Goal: Task Accomplishment & Management: Manage account settings

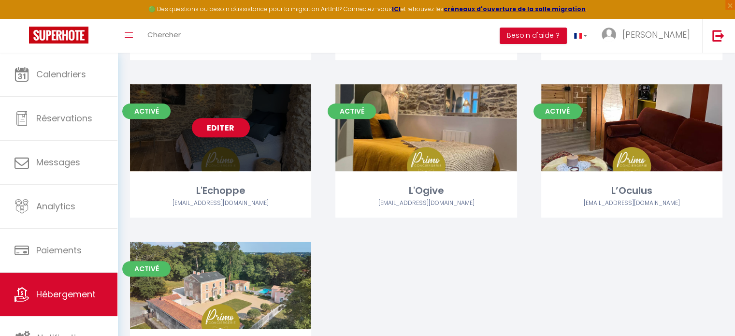
scroll to position [324, 0]
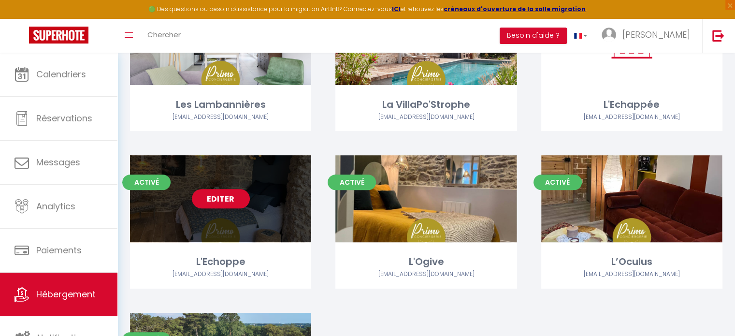
click at [223, 200] on link "Editer" at bounding box center [221, 198] width 58 height 19
click at [226, 200] on link "Editer" at bounding box center [221, 198] width 58 height 19
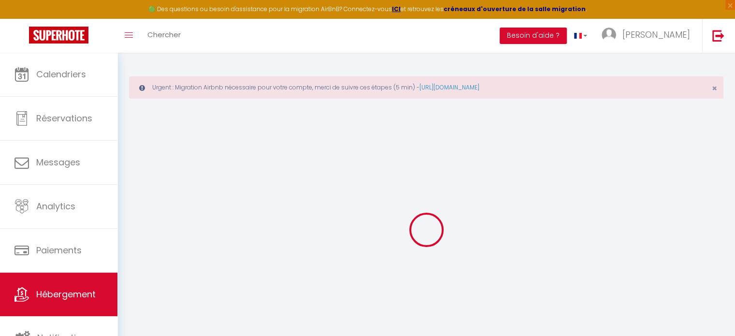
type input "L'Echoppe"
type input "Aude"
type input "Ringeard"
type input "[STREET_ADDRESS]"
type input "44190"
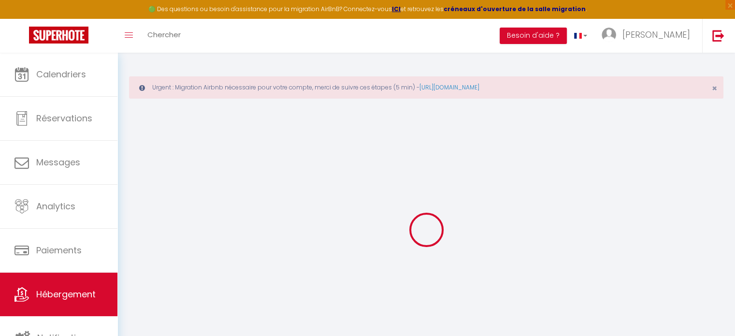
type input "Clisson"
select select "2"
type input "65"
type input "30"
type input "5.5"
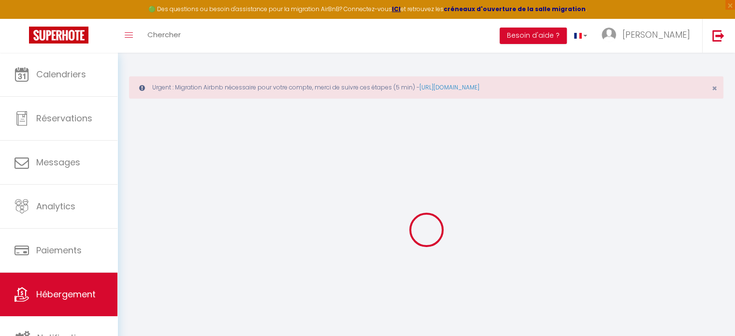
type input "5.27"
type input "200"
select select
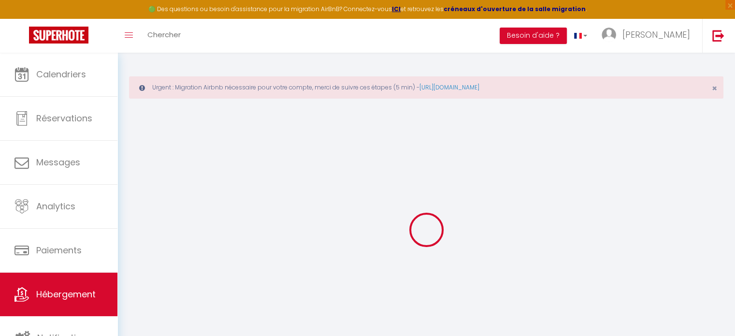
select select
type input "[STREET_ADDRESS]"
type input "44190"
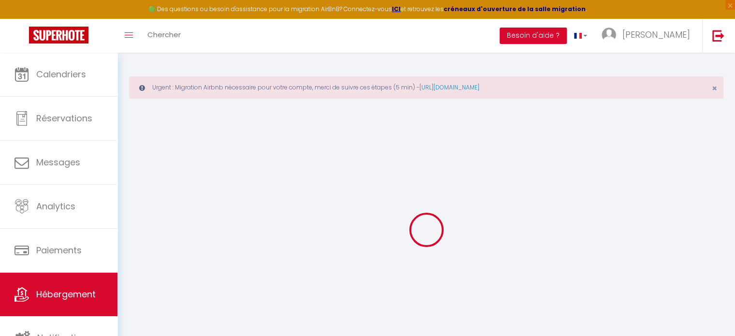
type input "Clisson"
type input "[EMAIL_ADDRESS][DOMAIN_NAME]"
select select "15080"
checkbox input "true"
checkbox input "false"
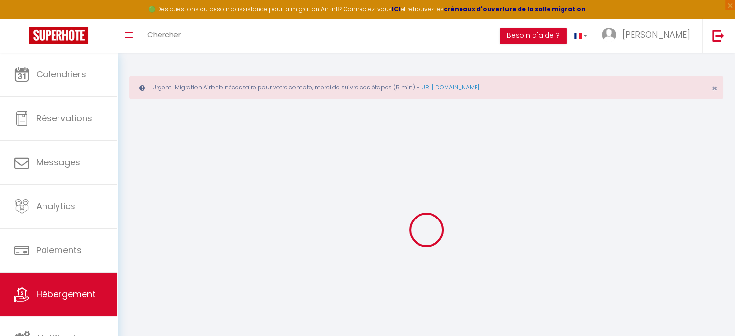
checkbox input "false"
radio input "true"
type input "0"
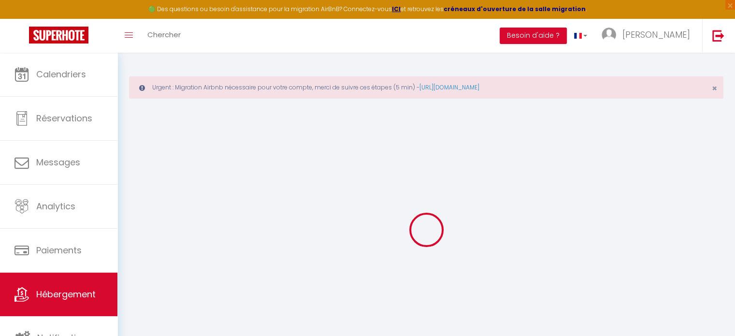
type input "0"
select select
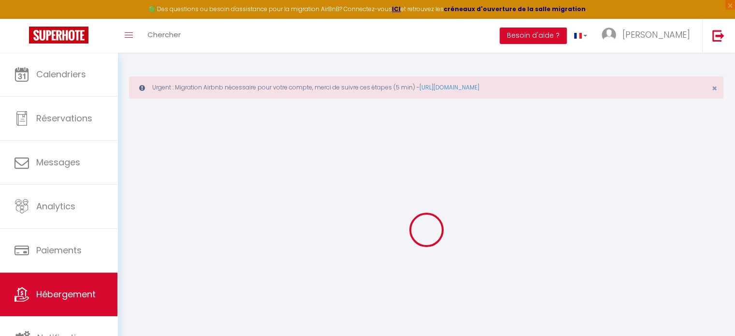
select select
checkbox input "true"
checkbox input "false"
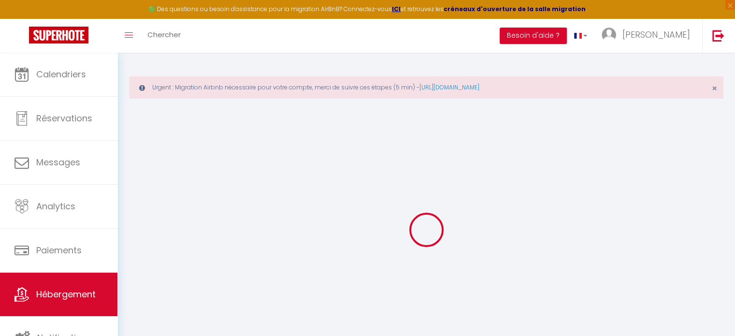
checkbox input "false"
select select
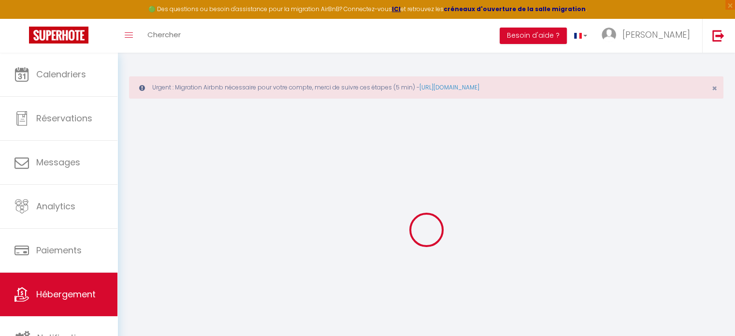
select select
checkbox input "true"
checkbox input "false"
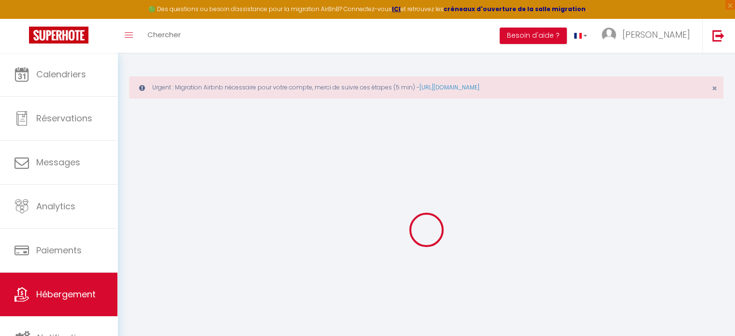
checkbox input "false"
checkbox input "true"
checkbox input "false"
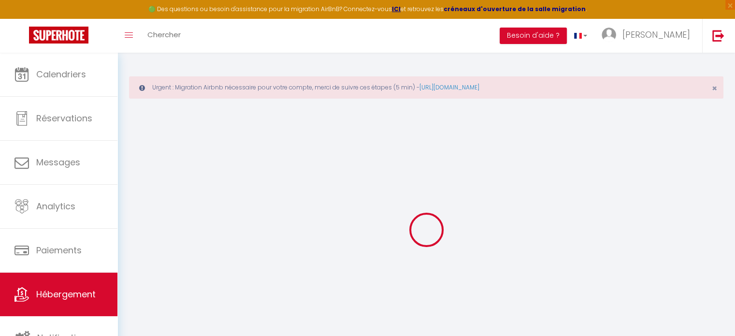
checkbox input "false"
checkbox input "true"
checkbox input "false"
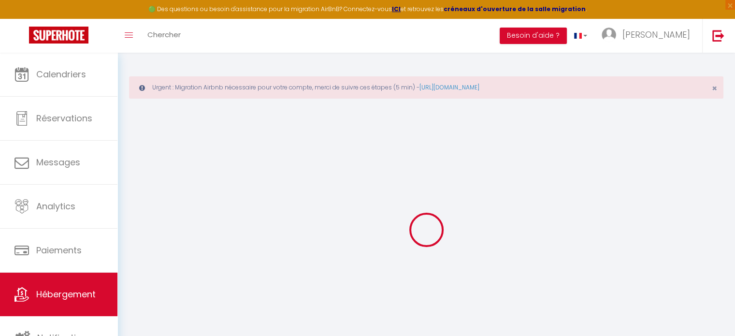
checkbox input "true"
checkbox input "false"
select select "16:00"
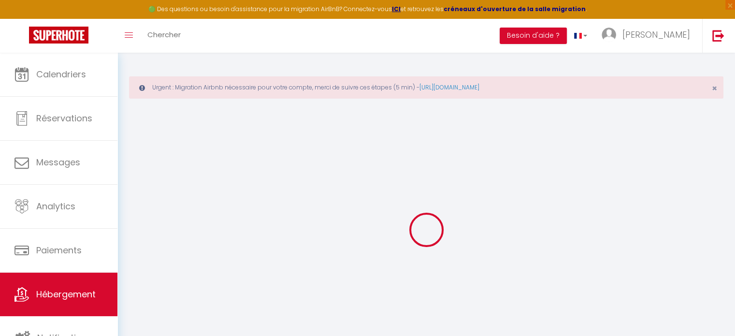
select select
select select "11:00"
select select "30"
select select "120"
select select "21:00"
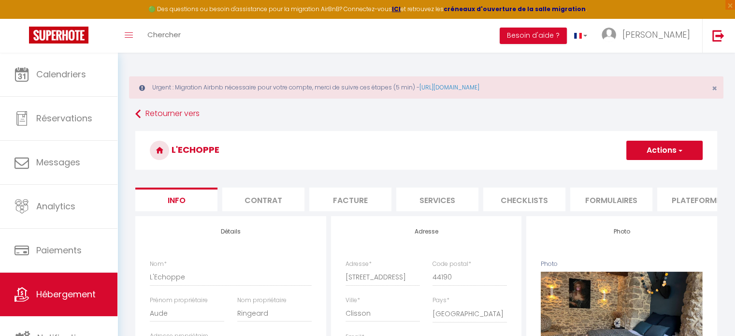
select select
checkbox input "true"
checkbox input "false"
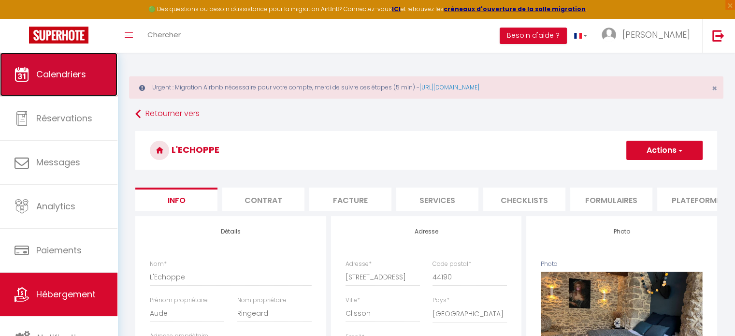
click at [69, 68] on span "Calendriers" at bounding box center [61, 74] width 50 height 12
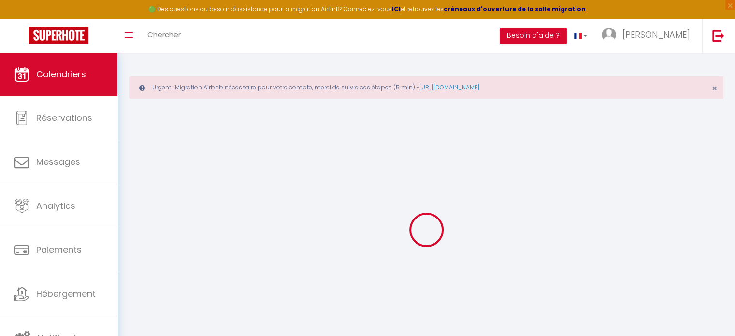
select select
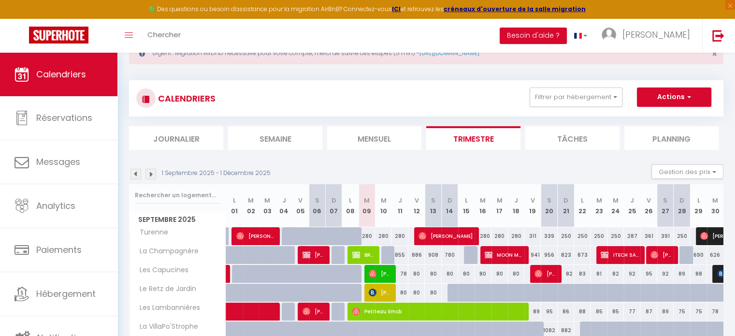
scroll to position [97, 0]
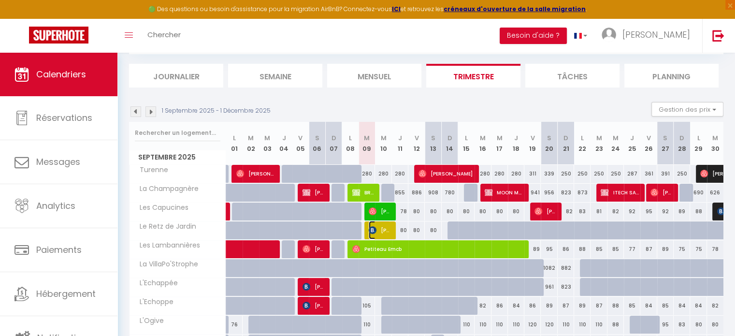
click at [379, 225] on span "[PERSON_NAME]" at bounding box center [380, 230] width 22 height 18
select select "OK"
select select "KO"
select select "0"
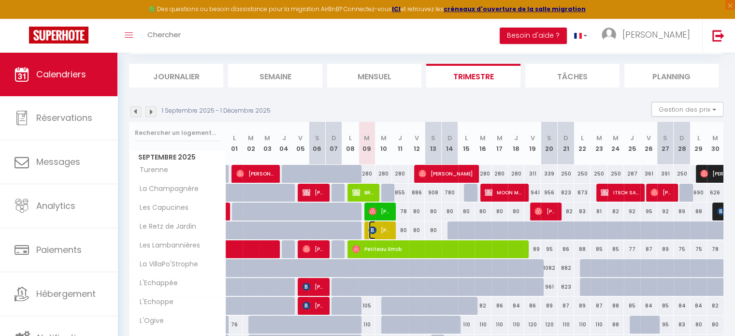
select select "1"
select select
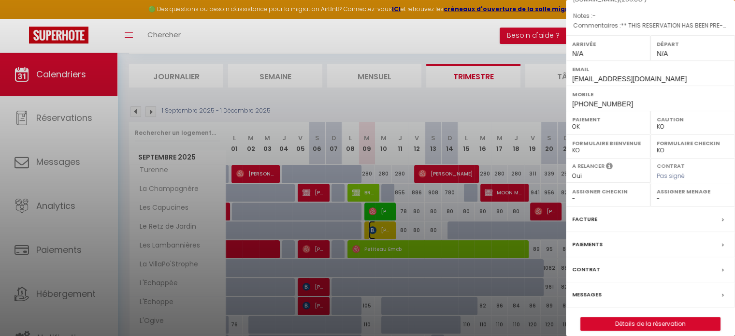
scroll to position [113, 0]
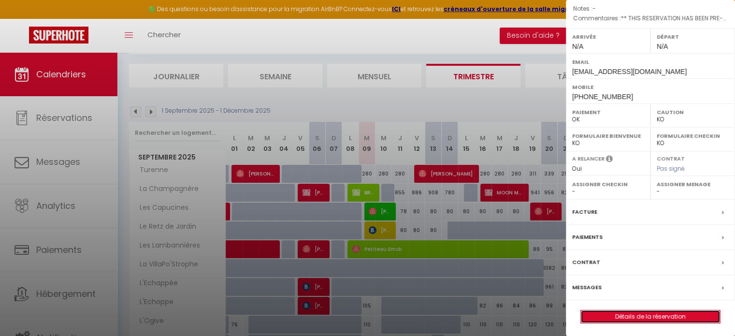
click at [650, 311] on link "Détails de la réservation" at bounding box center [650, 316] width 139 height 13
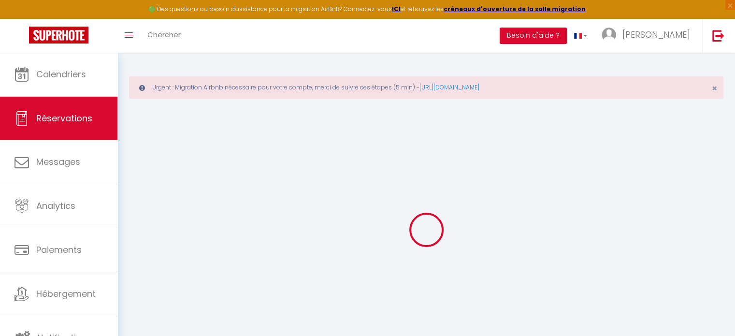
type input "[PERSON_NAME]"
type input "Vérité"
type input "[EMAIL_ADDRESS][DOMAIN_NAME]"
type input "[PHONE_NUMBER]"
type input "."
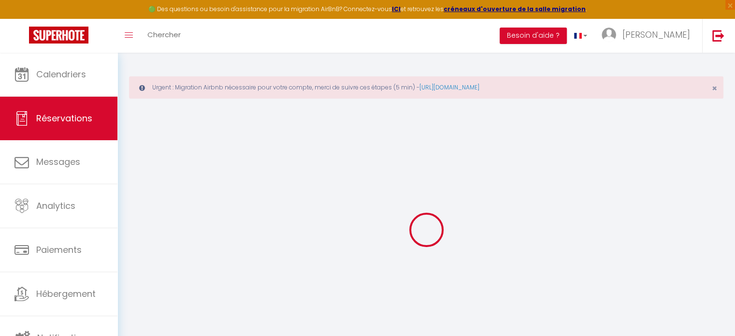
select select "FR"
type input "36.9"
type input "3.6"
select select "71108"
select select "1"
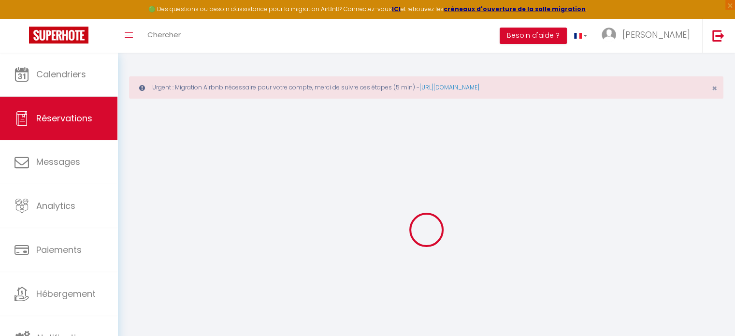
select select
type input "2"
select select "12"
select select
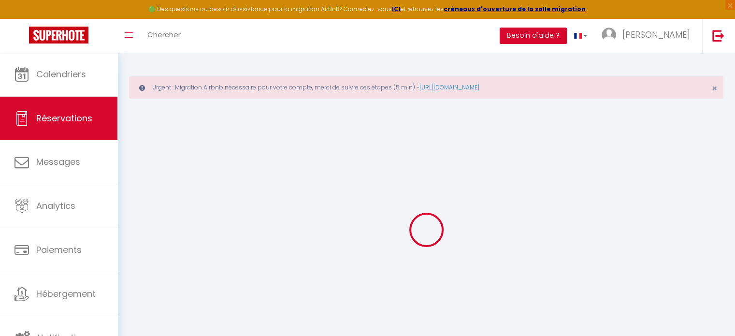
type input "216"
checkbox input "false"
type input "0"
select select "2"
type input "0"
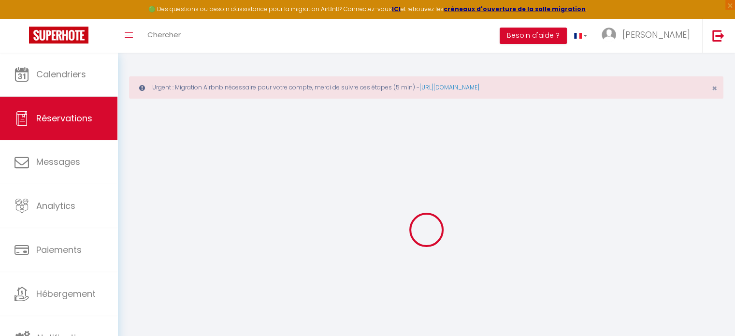
type input "0"
select select
select select "14"
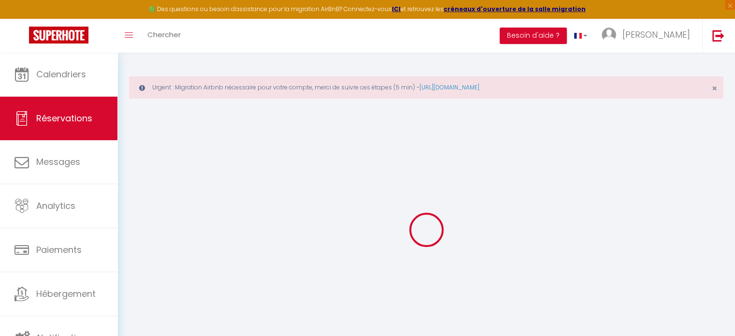
checkbox input "false"
select select
checkbox input "false"
select select
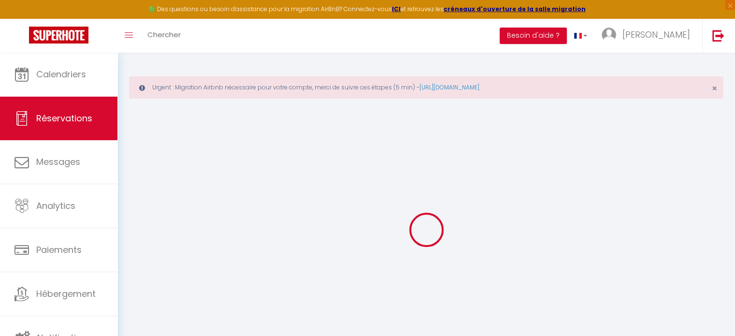
select select
checkbox input "false"
type textarea "** THIS RESERVATION HAS BEEN PRE-PAID ** BOOKING NOTE : Payment charge is EUR 3…"
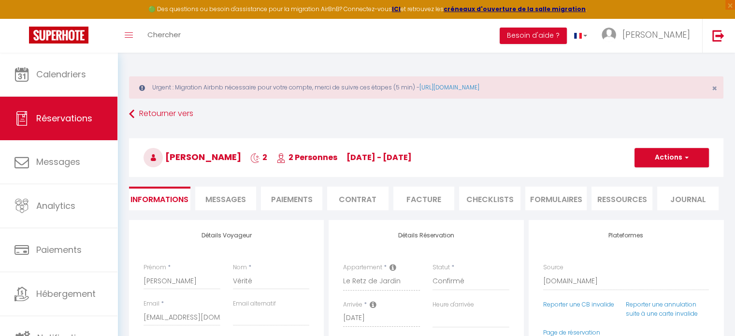
type input "30"
type input "10.8"
select select
checkbox input "false"
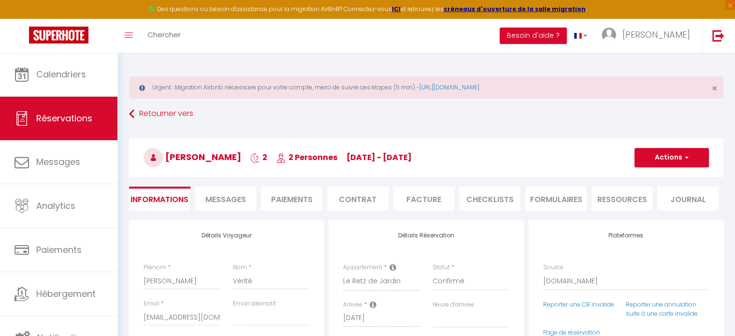
select select
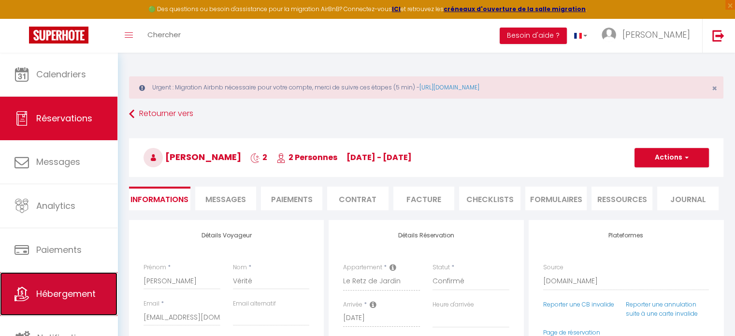
click at [54, 286] on link "Hébergement" at bounding box center [58, 293] width 117 height 43
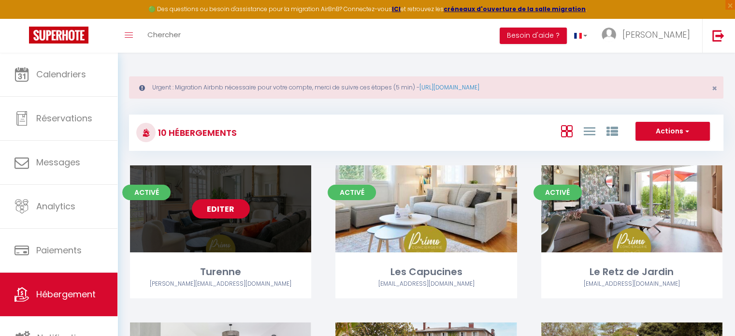
click at [226, 211] on link "Editer" at bounding box center [221, 208] width 58 height 19
select select "3"
select select "2"
select select "1"
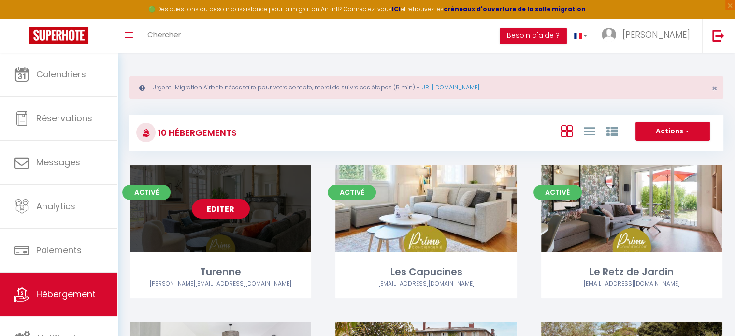
select select
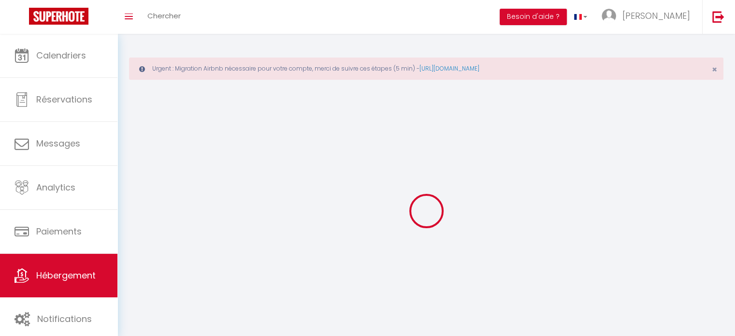
select select
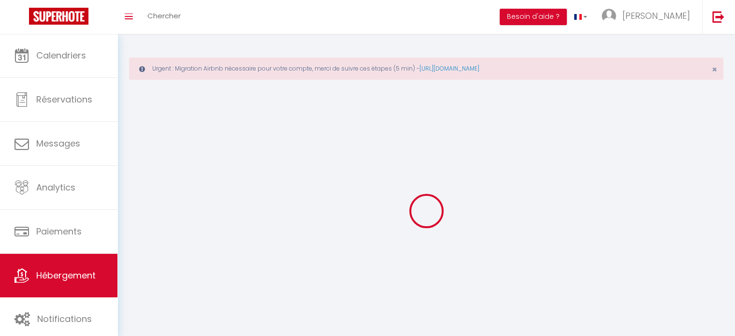
select select
checkbox input "false"
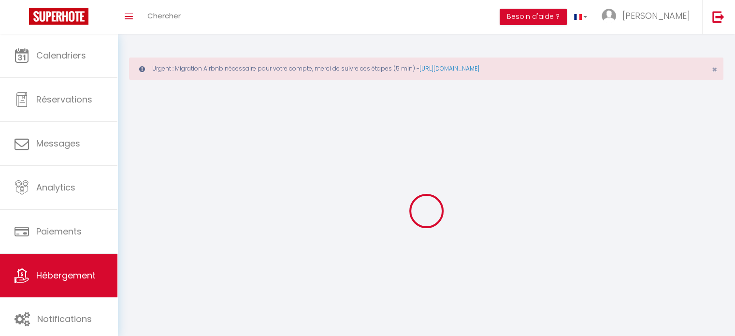
select select
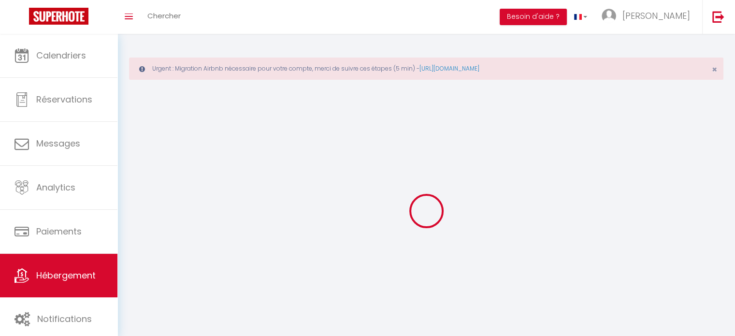
select select
checkbox input "false"
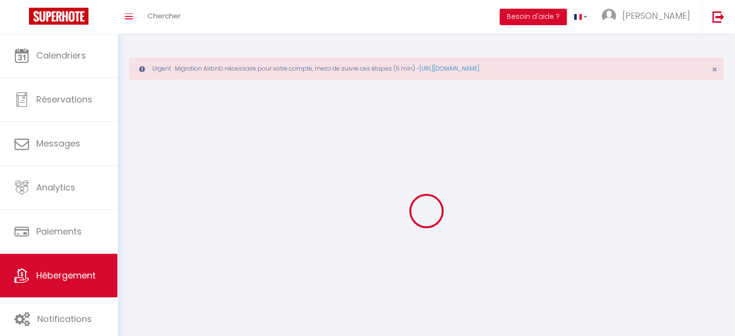
checkbox input "false"
select select
select select "28"
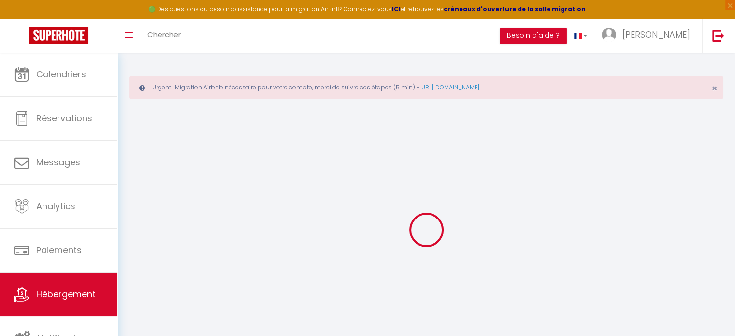
select select
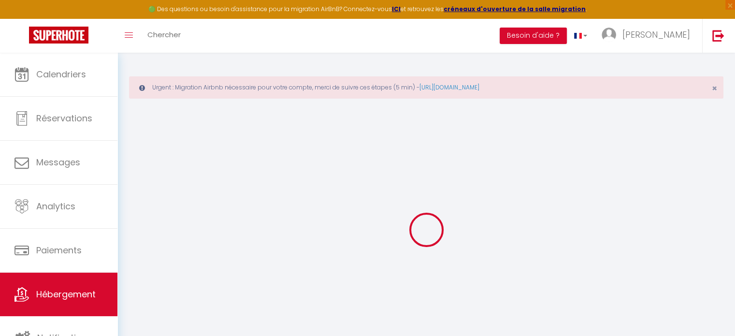
select select
checkbox input "false"
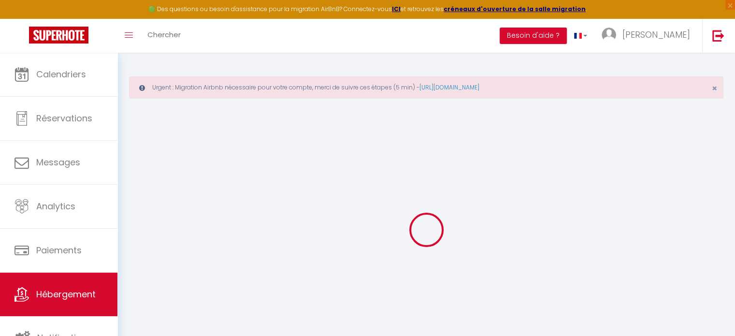
select select
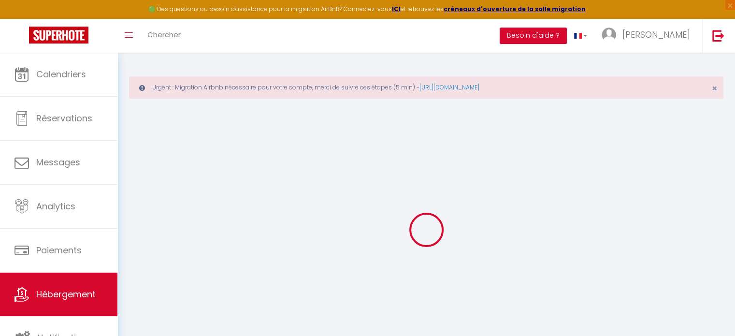
select select
checkbox input "false"
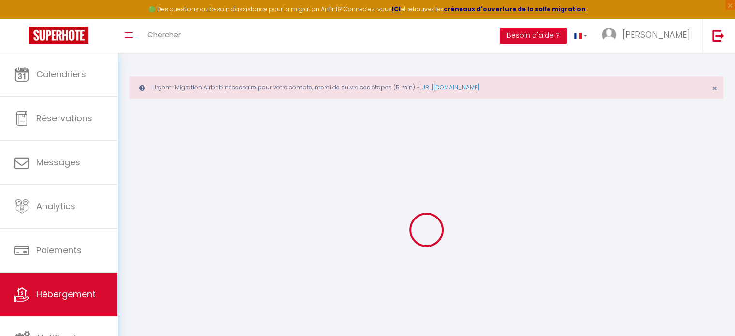
checkbox input "false"
select select
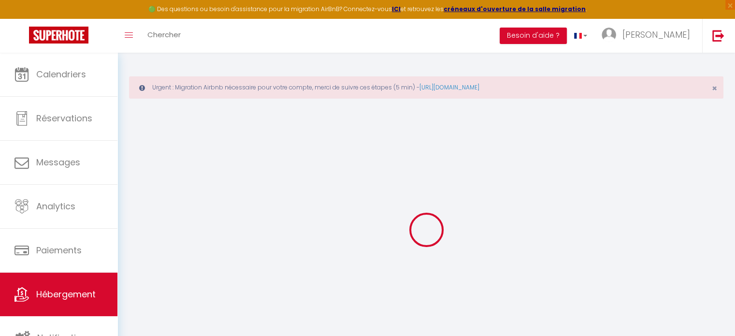
select select
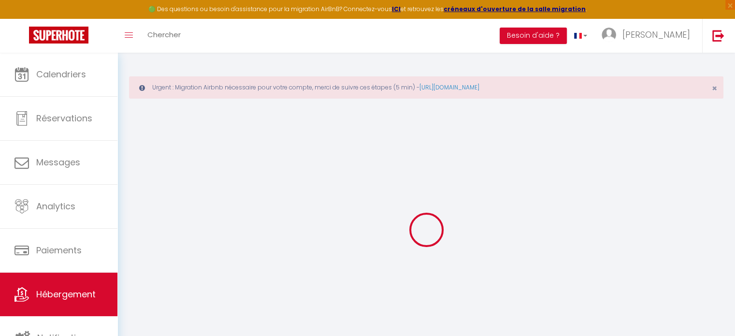
checkbox input "false"
select select
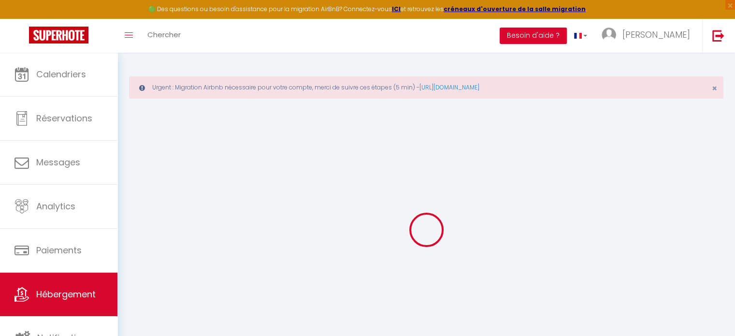
select select
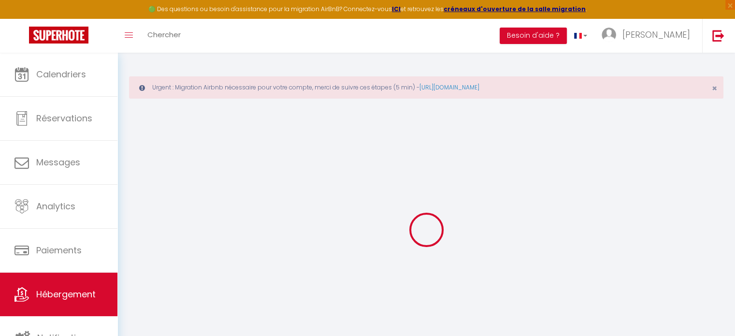
select select
checkbox input "false"
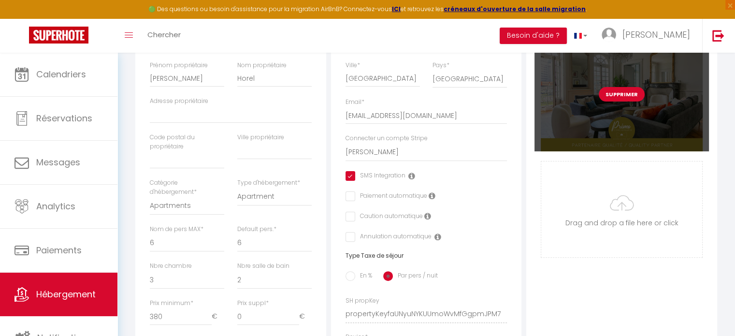
scroll to position [242, 0]
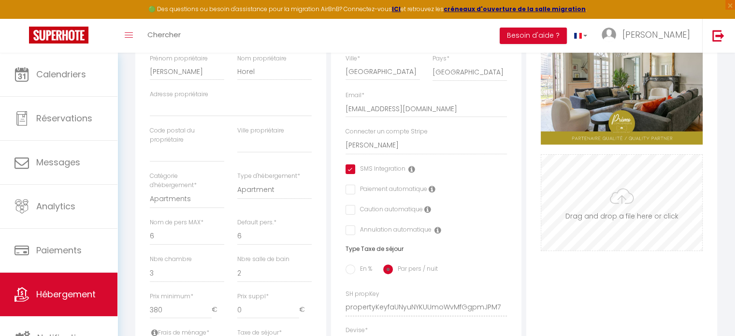
click at [620, 193] on input "Photo" at bounding box center [621, 203] width 161 height 96
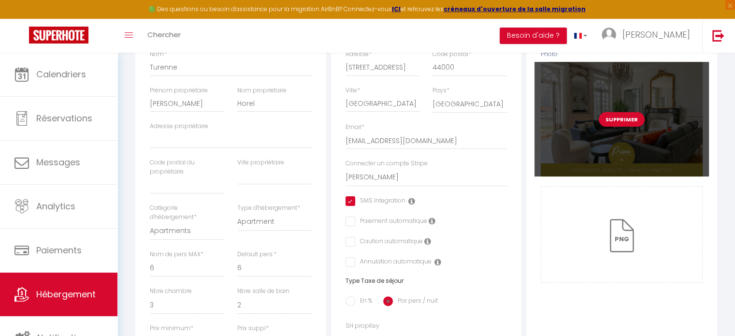
scroll to position [193, 0]
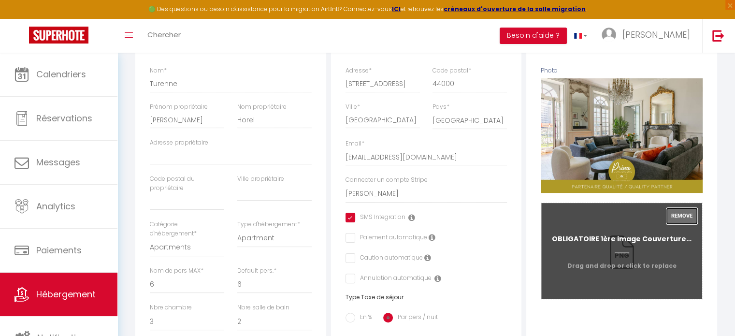
click at [688, 223] on button "Remove" at bounding box center [681, 216] width 31 height 16
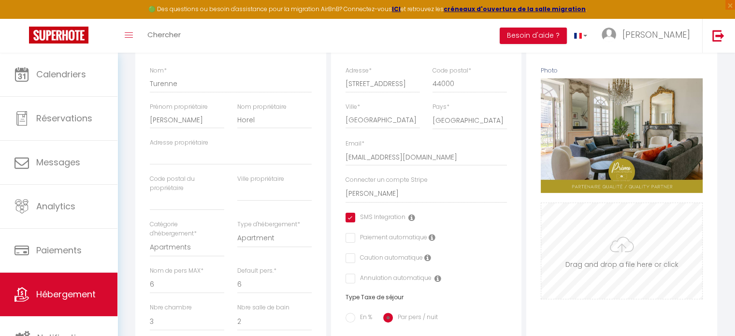
click at [618, 257] on input "Photo" at bounding box center [621, 251] width 161 height 96
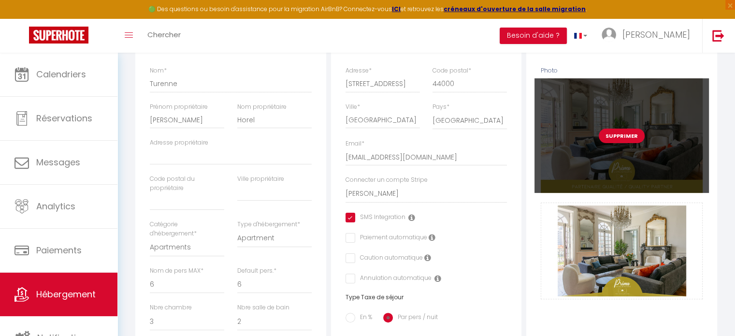
click at [624, 142] on button "Supprimer" at bounding box center [622, 135] width 46 height 14
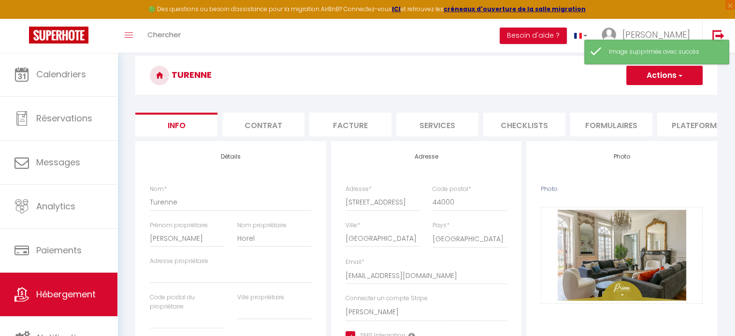
scroll to position [0, 0]
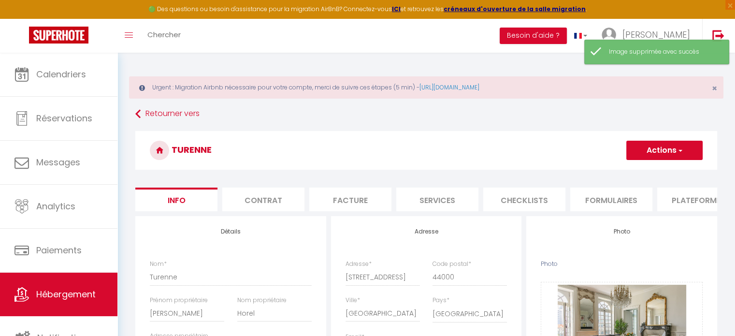
click at [658, 159] on button "Actions" at bounding box center [664, 150] width 76 height 19
click at [634, 168] on input "Enregistrer" at bounding box center [626, 172] width 36 height 10
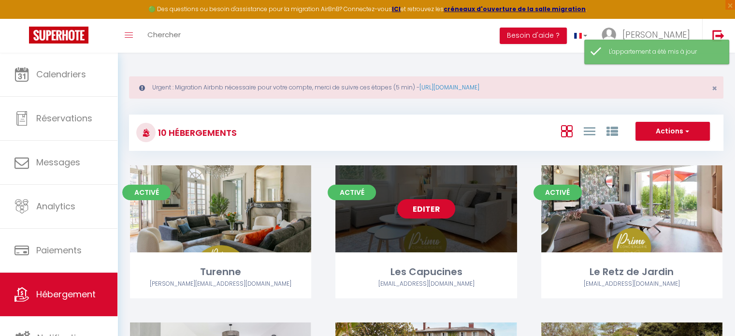
click at [416, 205] on link "Editer" at bounding box center [426, 208] width 58 height 19
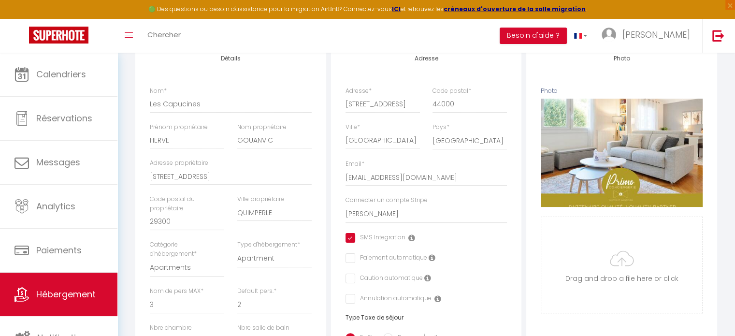
scroll to position [193, 0]
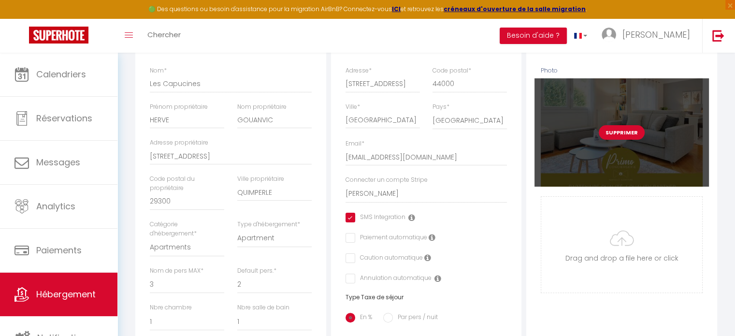
click at [626, 139] on button "Supprimer" at bounding box center [622, 132] width 46 height 14
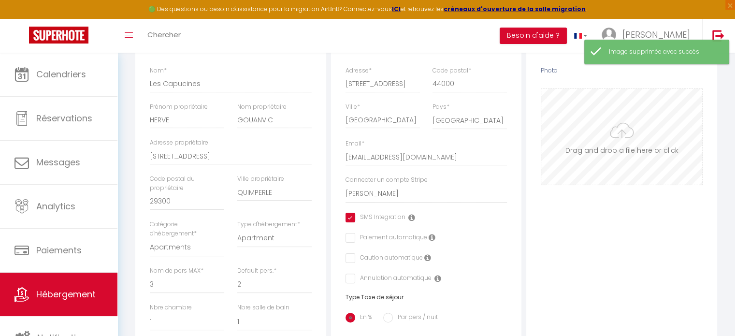
click at [625, 125] on input "Photo" at bounding box center [621, 137] width 161 height 96
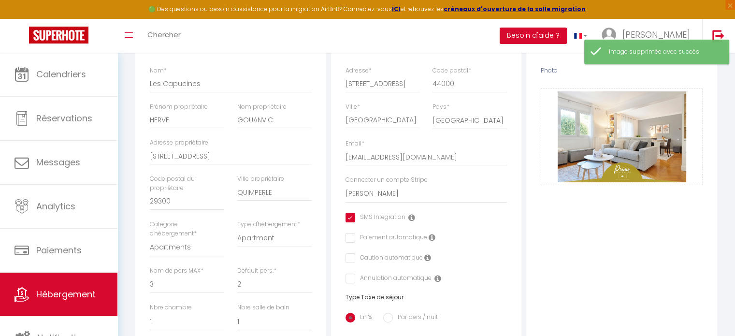
scroll to position [48, 0]
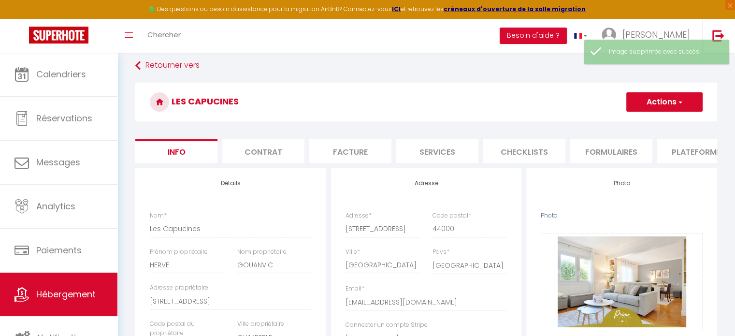
click at [670, 107] on button "Actions" at bounding box center [664, 101] width 76 height 19
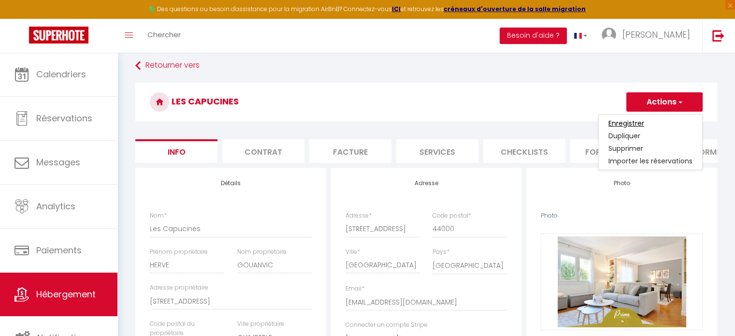
click at [632, 123] on input "Enregistrer" at bounding box center [626, 123] width 36 height 10
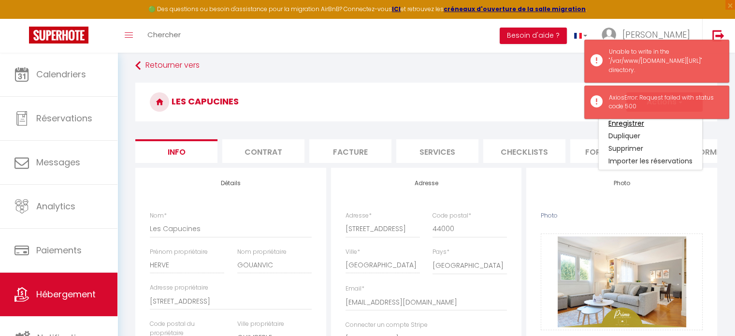
click at [624, 121] on input "Enregistrer" at bounding box center [626, 123] width 36 height 10
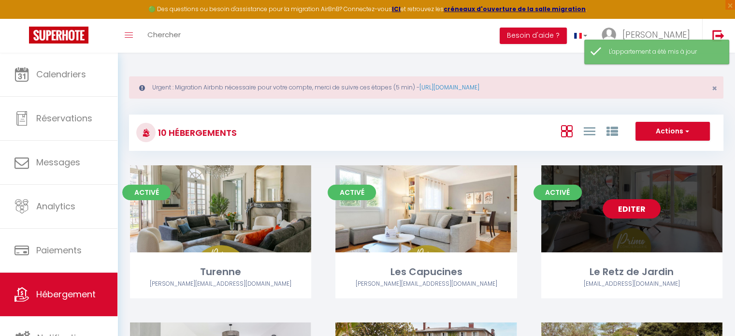
click at [628, 205] on link "Editer" at bounding box center [631, 208] width 58 height 19
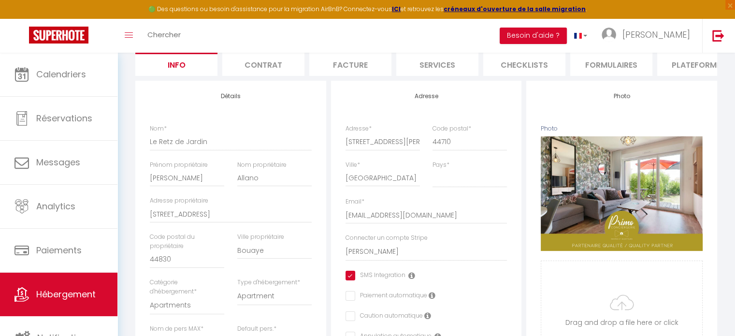
scroll to position [145, 0]
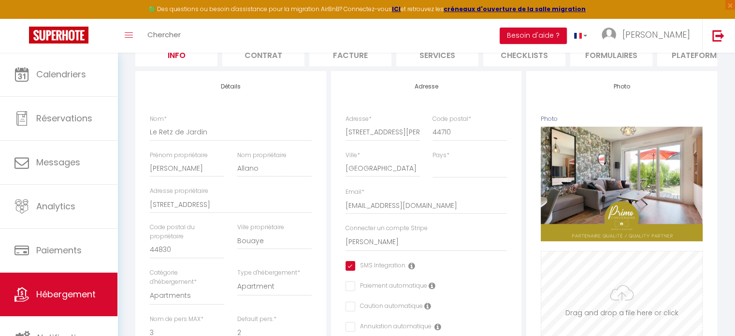
click at [626, 294] on input "Photo" at bounding box center [621, 299] width 161 height 96
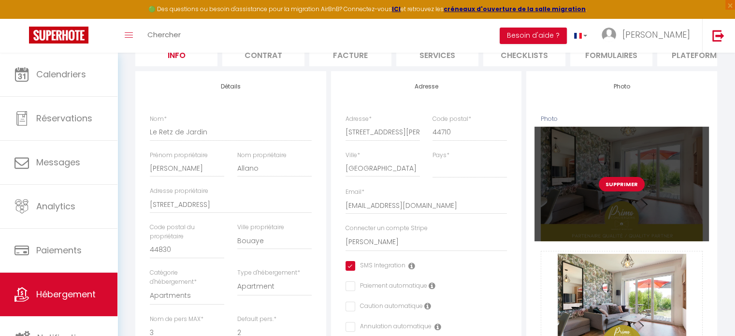
click at [631, 190] on button "Supprimer" at bounding box center [622, 184] width 46 height 14
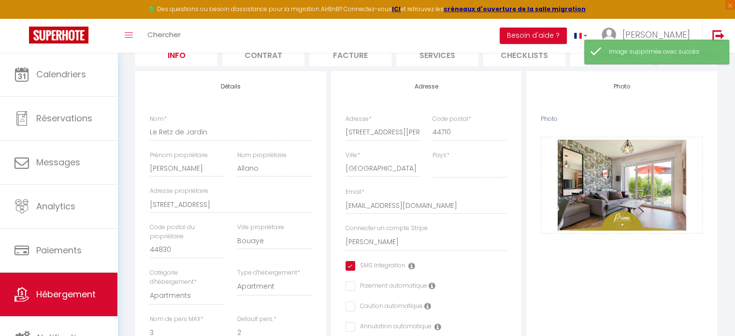
scroll to position [0, 0]
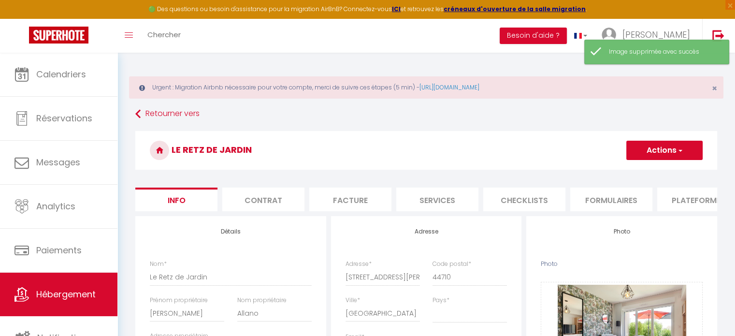
click at [657, 151] on button "Actions" at bounding box center [664, 150] width 76 height 19
click at [626, 170] on input "Enregistrer" at bounding box center [626, 172] width 36 height 10
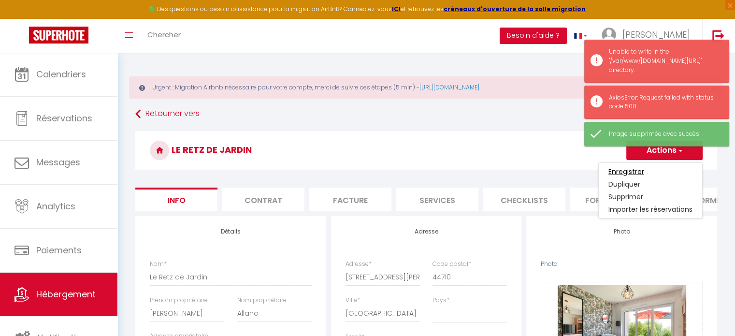
click at [630, 173] on input "Enregistrer" at bounding box center [626, 172] width 36 height 10
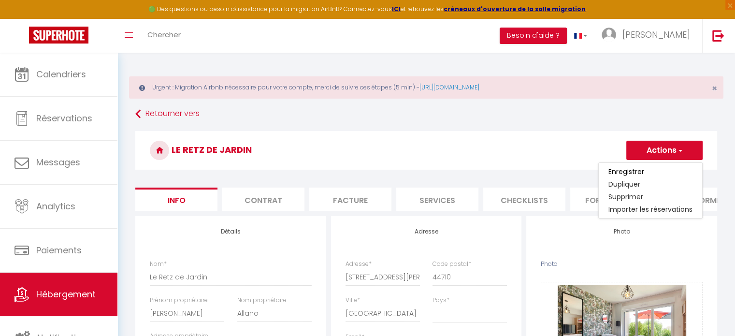
click at [681, 152] on span "button" at bounding box center [679, 150] width 6 height 10
click at [632, 170] on input "Enregistrer" at bounding box center [626, 172] width 36 height 10
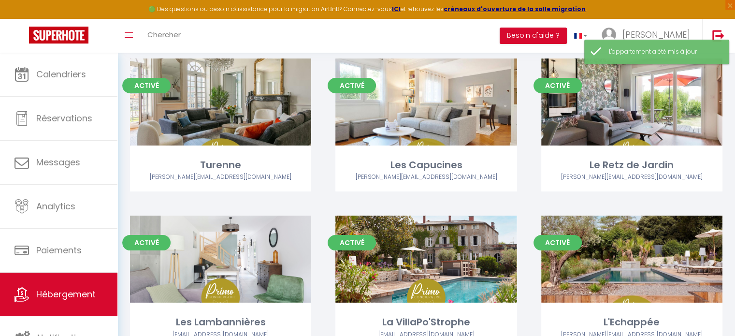
scroll to position [193, 0]
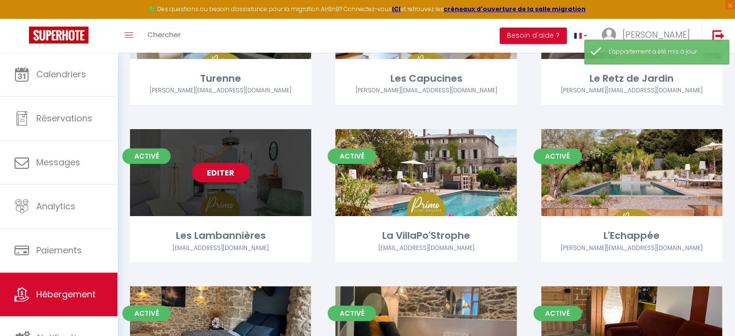
click at [243, 171] on link "Editer" at bounding box center [221, 172] width 58 height 19
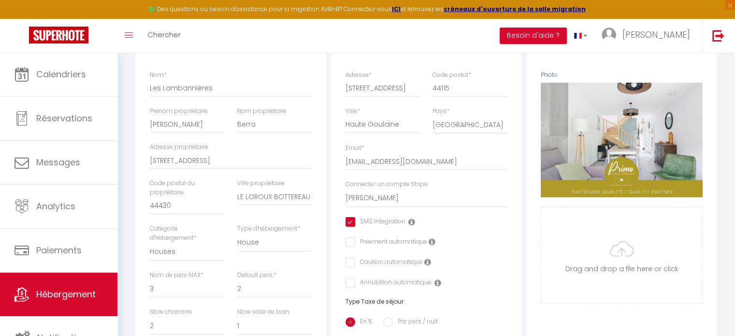
scroll to position [242, 0]
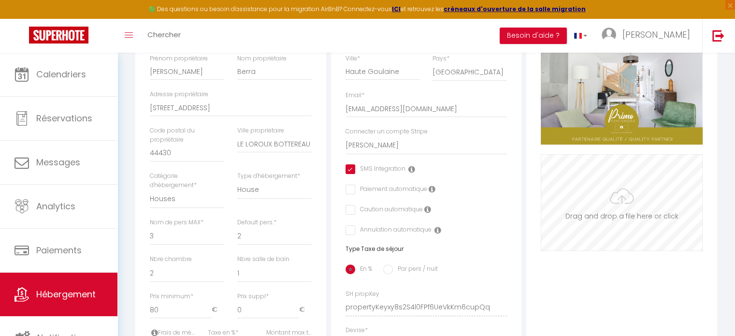
click at [612, 182] on input "Photo" at bounding box center [621, 203] width 161 height 96
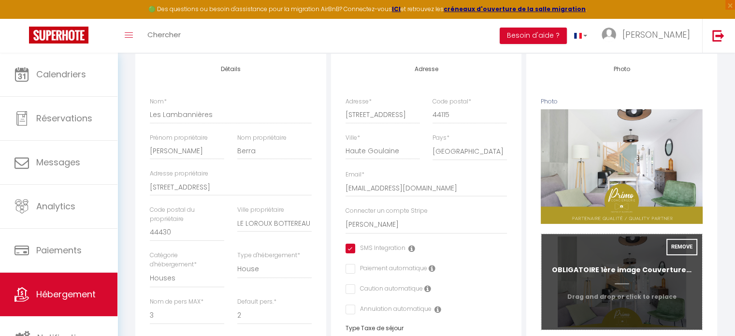
scroll to position [97, 0]
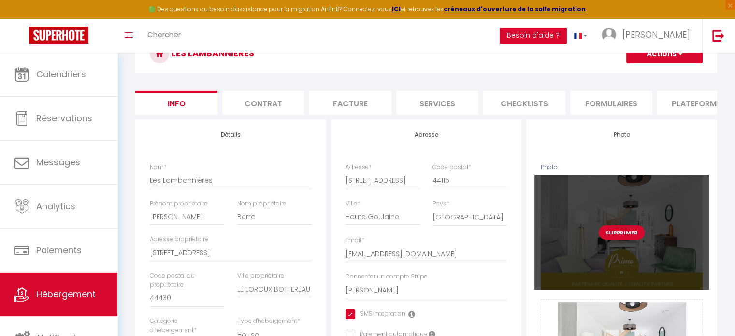
click at [630, 236] on button "Supprimer" at bounding box center [622, 232] width 46 height 14
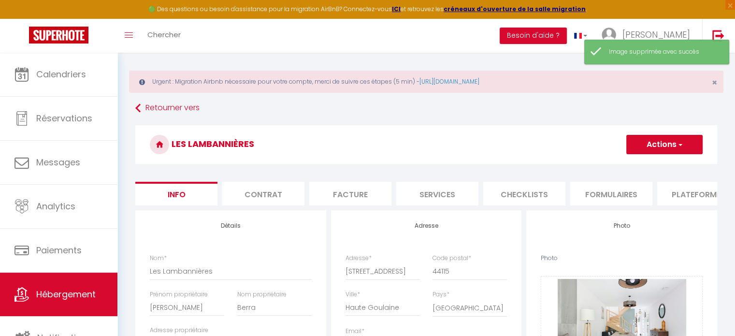
scroll to position [0, 0]
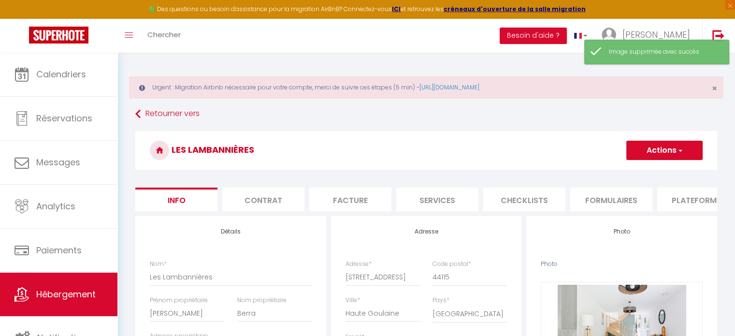
click at [659, 161] on h3 "Les Lambannières" at bounding box center [426, 150] width 582 height 39
click at [673, 148] on button "Actions" at bounding box center [664, 150] width 76 height 19
click at [632, 171] on input "Enregistrer" at bounding box center [626, 172] width 36 height 10
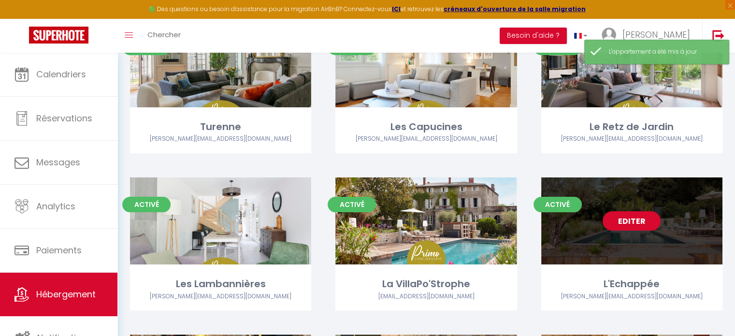
scroll to position [193, 0]
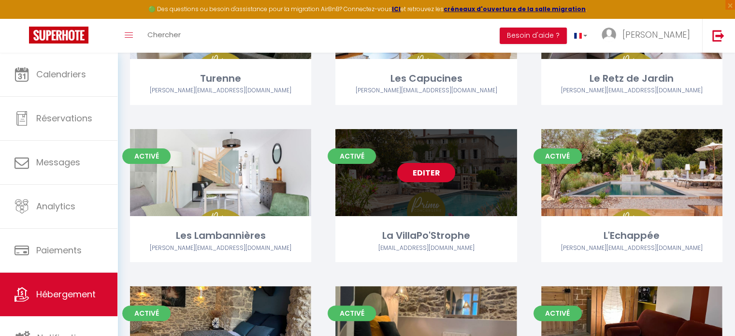
click at [447, 178] on link "Editer" at bounding box center [426, 172] width 58 height 19
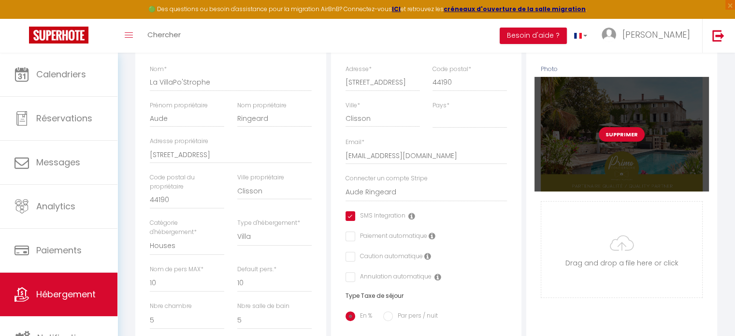
scroll to position [242, 0]
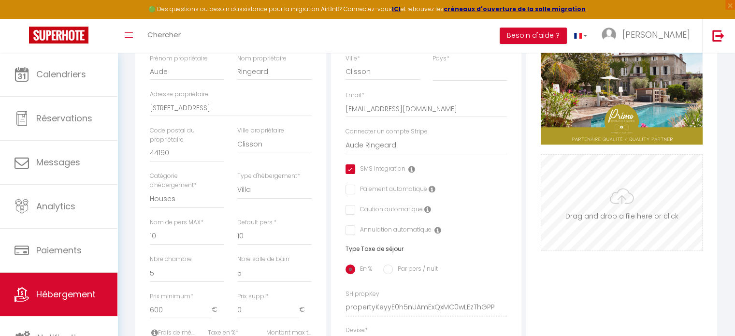
click at [630, 213] on input "Photo" at bounding box center [621, 203] width 161 height 96
click at [613, 212] on input "Photo" at bounding box center [621, 203] width 161 height 96
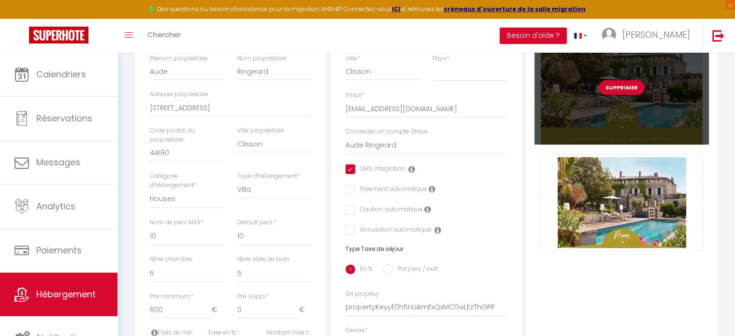
click at [619, 95] on button "Supprimer" at bounding box center [622, 87] width 46 height 14
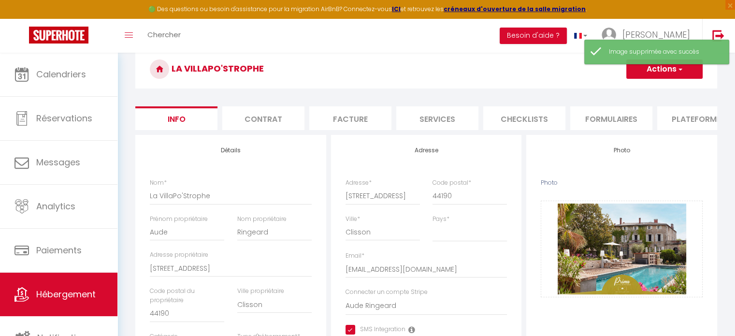
scroll to position [0, 0]
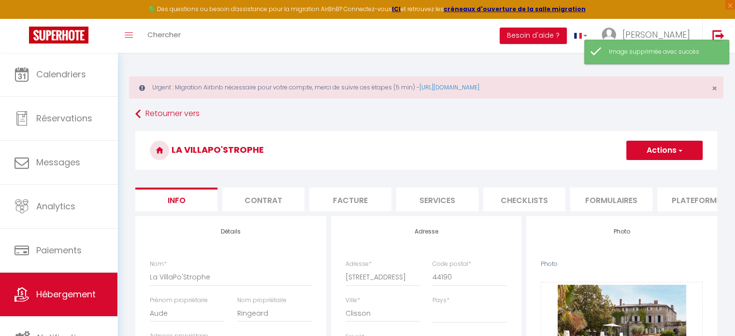
click at [681, 151] on span "button" at bounding box center [679, 150] width 6 height 10
click at [622, 171] on input "Enregistrer" at bounding box center [626, 172] width 36 height 10
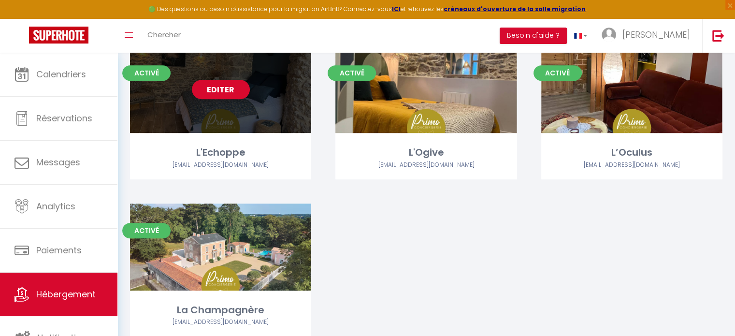
scroll to position [435, 0]
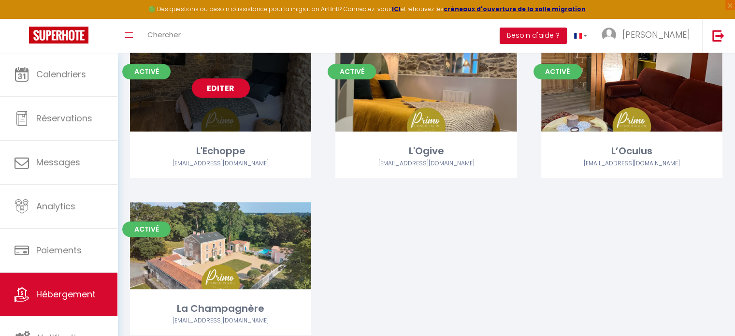
click at [230, 86] on link "Editer" at bounding box center [221, 87] width 58 height 19
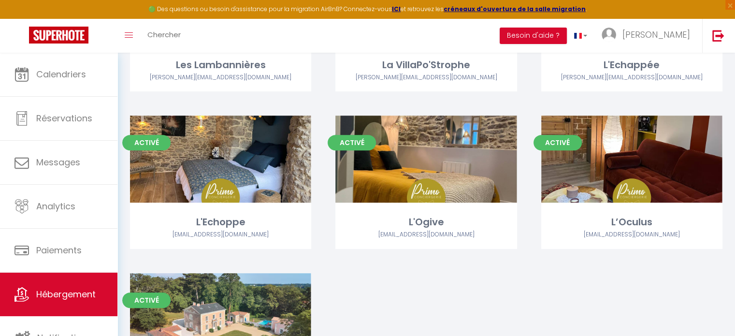
scroll to position [338, 0]
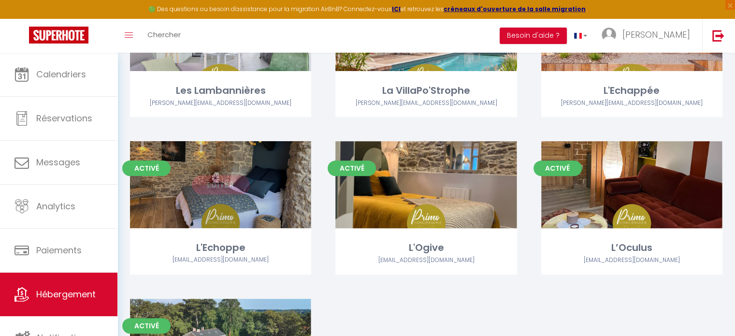
click at [232, 183] on link "Editer" at bounding box center [221, 184] width 58 height 19
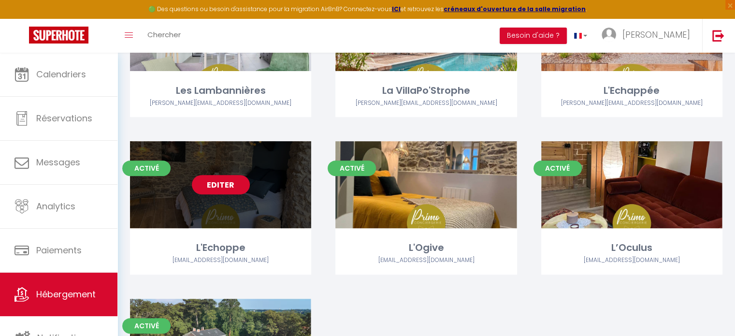
drag, startPoint x: 227, startPoint y: 187, endPoint x: 228, endPoint y: 199, distance: 12.2
click at [227, 187] on link "Editer" at bounding box center [221, 184] width 58 height 19
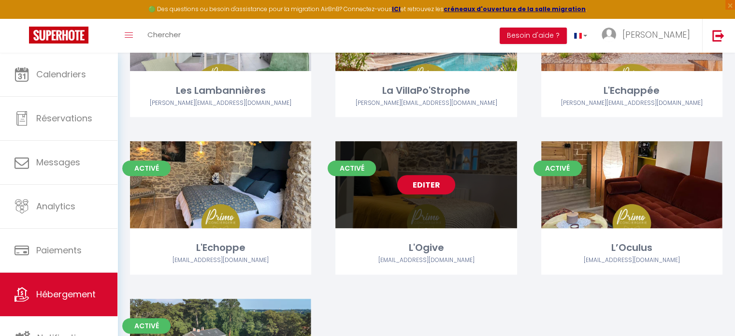
click at [434, 175] on link "Editer" at bounding box center [426, 184] width 58 height 19
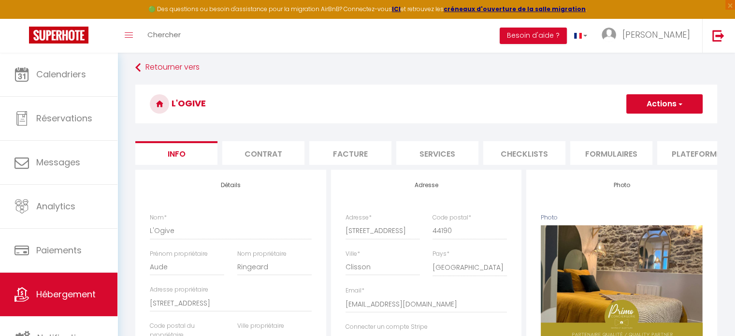
scroll to position [193, 0]
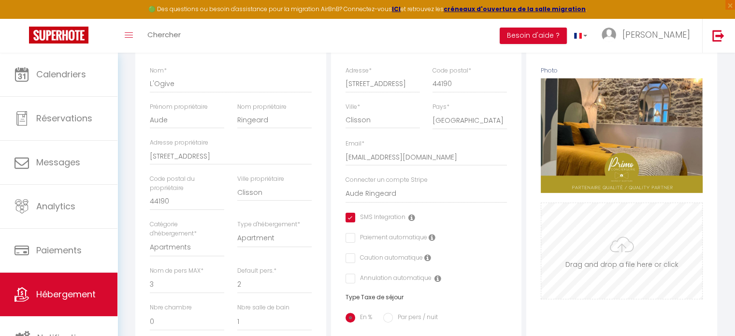
click at [634, 271] on input "Photo" at bounding box center [621, 251] width 161 height 96
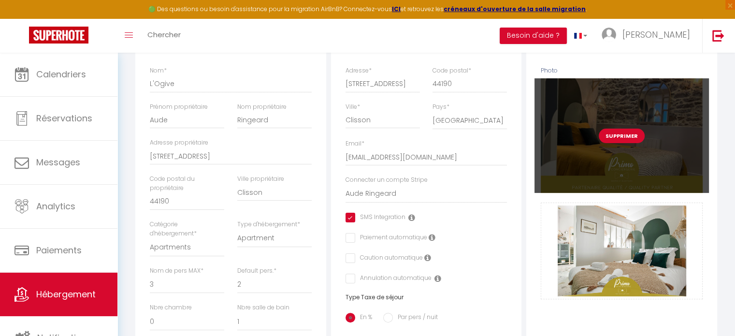
click at [622, 137] on button "Supprimer" at bounding box center [622, 135] width 46 height 14
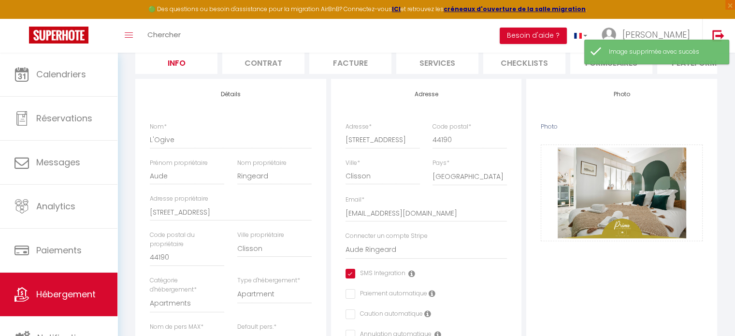
scroll to position [0, 0]
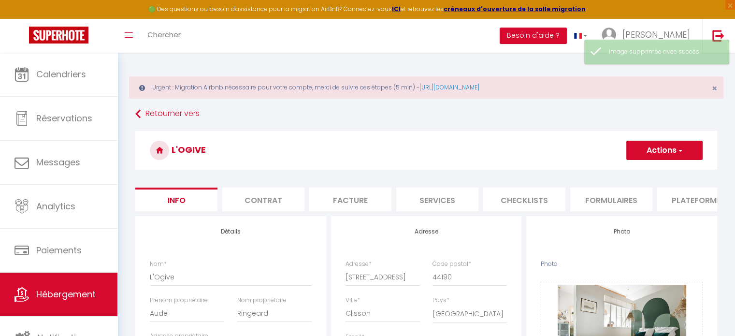
click at [671, 153] on button "Actions" at bounding box center [664, 150] width 76 height 19
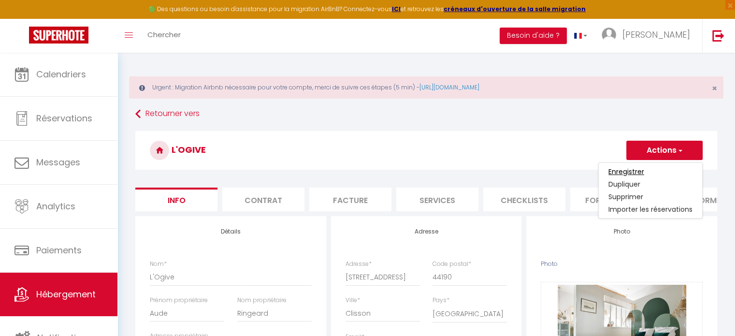
click at [627, 170] on input "Enregistrer" at bounding box center [626, 172] width 36 height 10
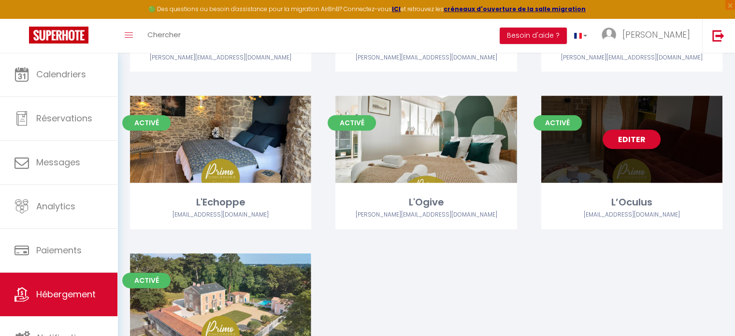
scroll to position [386, 0]
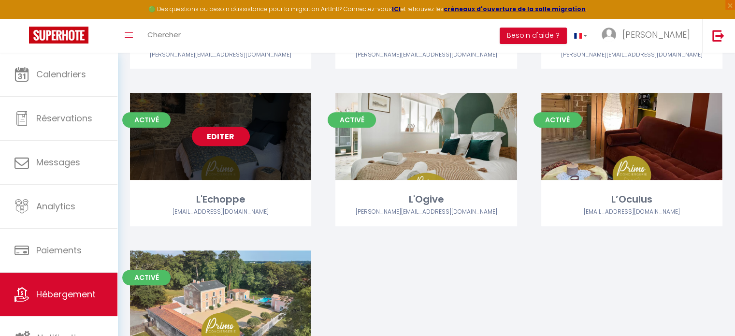
click at [214, 134] on link "Editer" at bounding box center [221, 136] width 58 height 19
click at [216, 138] on link "Editer" at bounding box center [221, 136] width 58 height 19
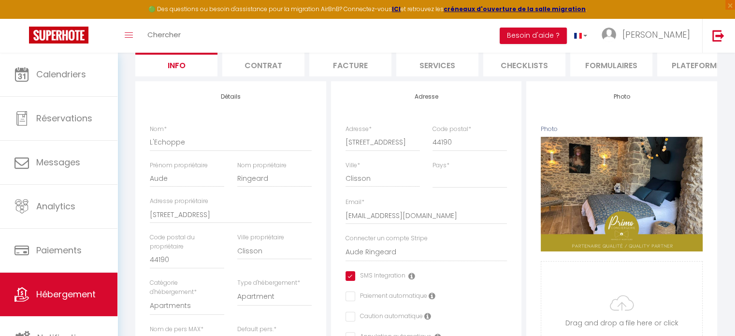
scroll to position [242, 0]
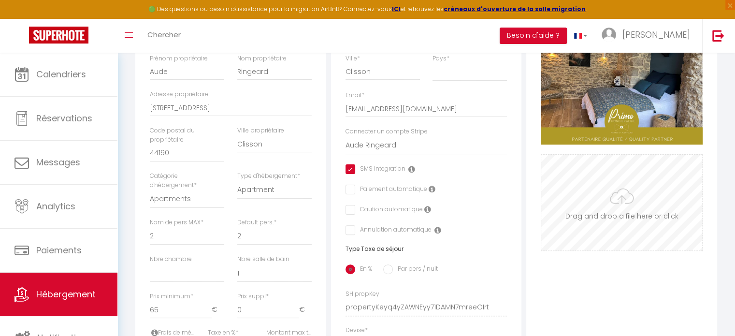
click at [617, 213] on input "Photo" at bounding box center [621, 203] width 161 height 96
click at [607, 186] on input "Photo" at bounding box center [621, 203] width 161 height 96
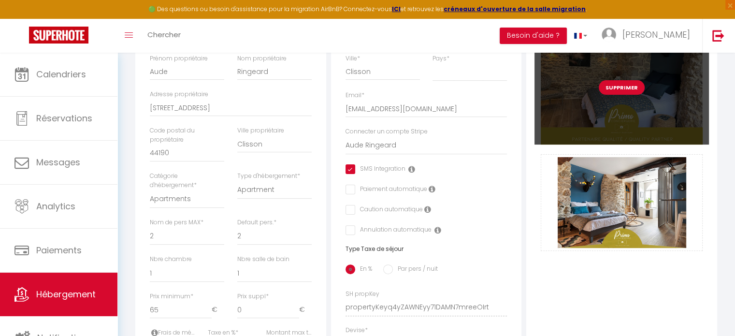
click at [604, 94] on button "Supprimer" at bounding box center [622, 87] width 46 height 14
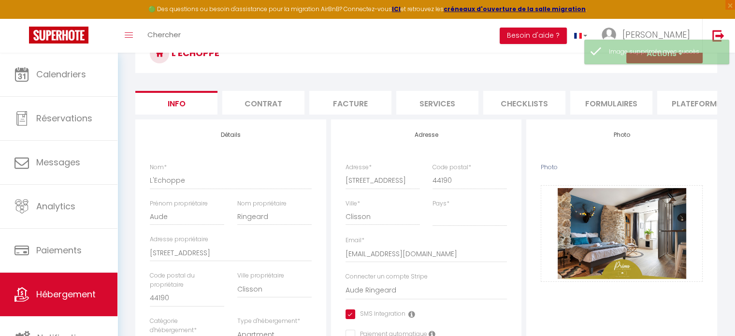
scroll to position [0, 0]
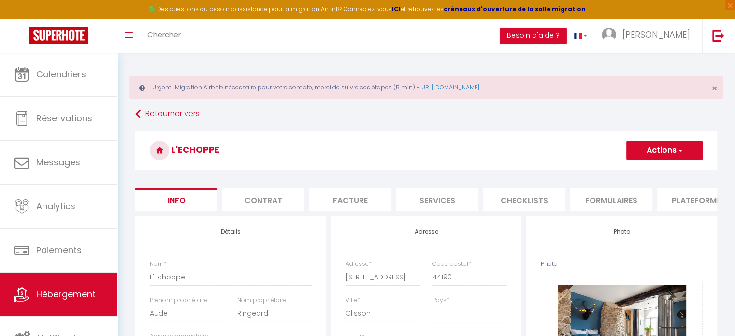
click at [661, 144] on button "Actions" at bounding box center [664, 150] width 76 height 19
click at [632, 173] on input "Enregistrer" at bounding box center [626, 172] width 36 height 10
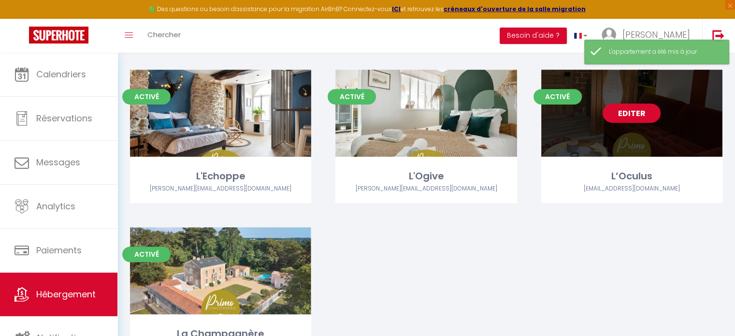
scroll to position [386, 0]
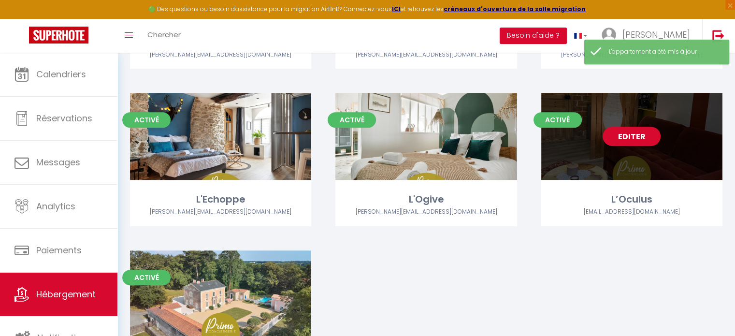
click at [640, 132] on link "Editer" at bounding box center [631, 136] width 58 height 19
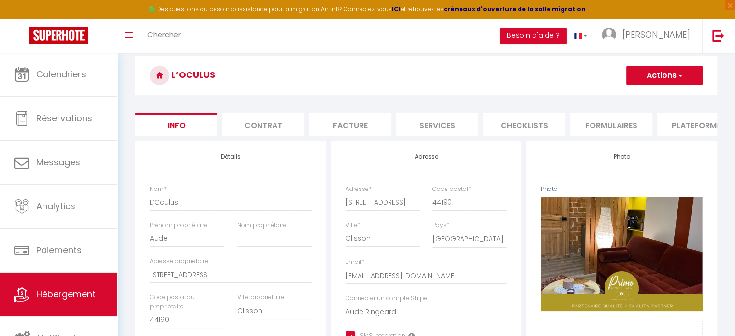
scroll to position [145, 0]
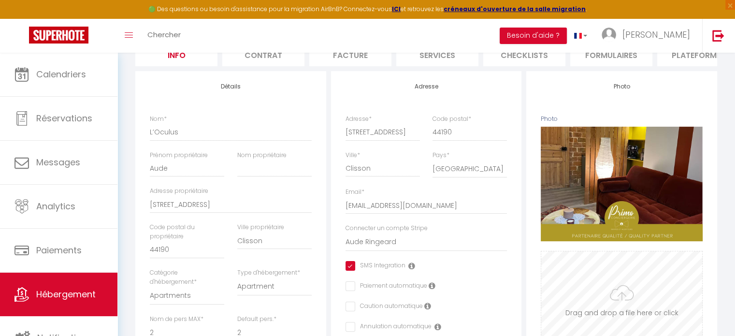
click at [632, 313] on input "Photo" at bounding box center [621, 299] width 161 height 96
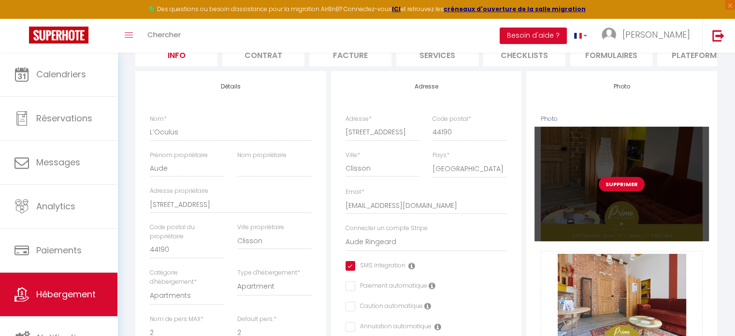
click at [622, 191] on button "Supprimer" at bounding box center [622, 184] width 46 height 14
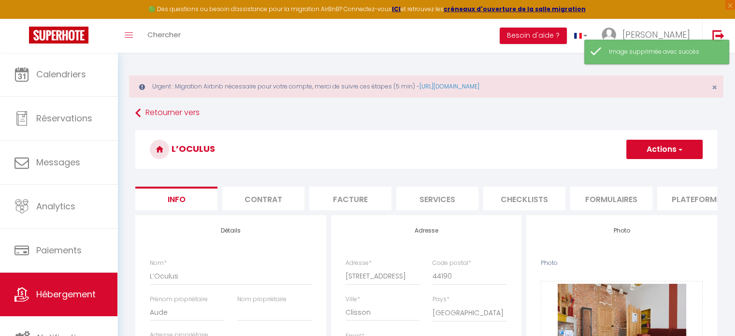
scroll to position [0, 0]
click at [676, 155] on button "Actions" at bounding box center [664, 150] width 76 height 19
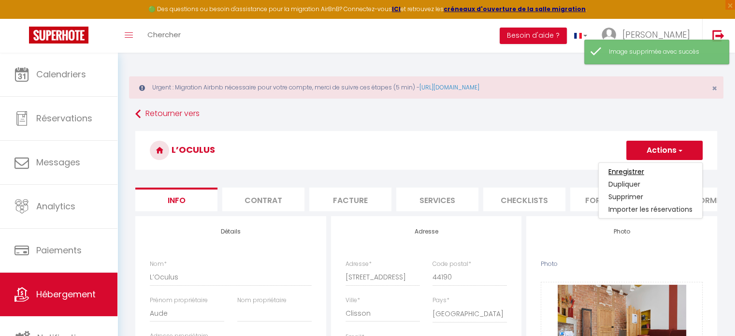
click at [629, 170] on input "Enregistrer" at bounding box center [626, 172] width 36 height 10
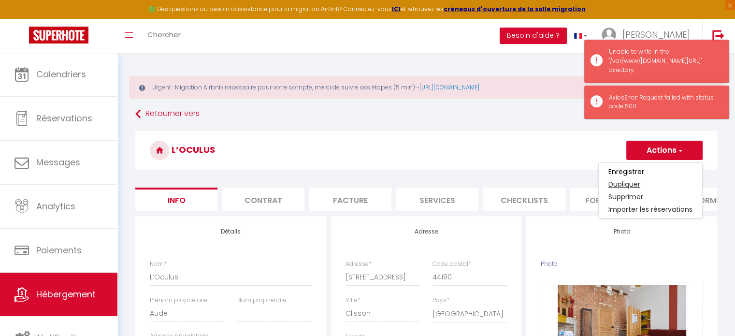
drag, startPoint x: 628, startPoint y: 170, endPoint x: 675, endPoint y: 182, distance: 47.9
click at [628, 170] on input "Enregistrer" at bounding box center [626, 172] width 36 height 10
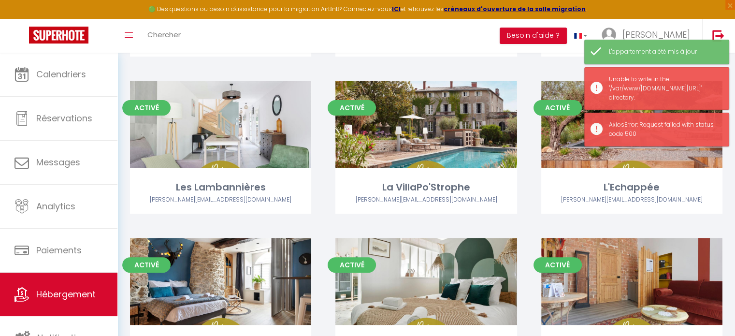
scroll to position [469, 0]
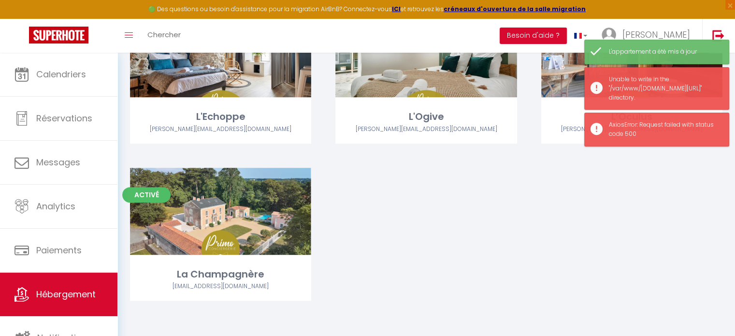
click at [666, 231] on div "Activé Editer Turenne [EMAIL_ADDRESS][DOMAIN_NAME] Activé Editer Les Capucines …" at bounding box center [426, 10] width 616 height 628
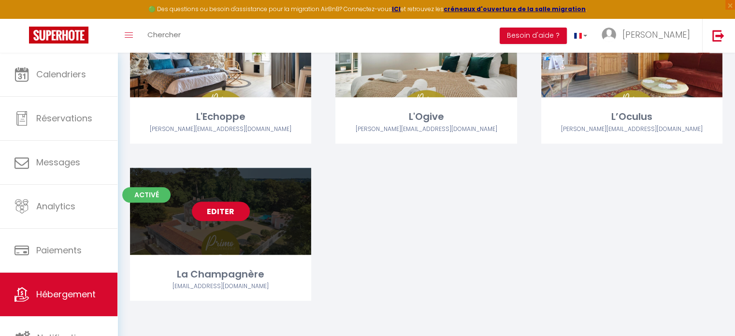
click at [232, 212] on link "Editer" at bounding box center [221, 210] width 58 height 19
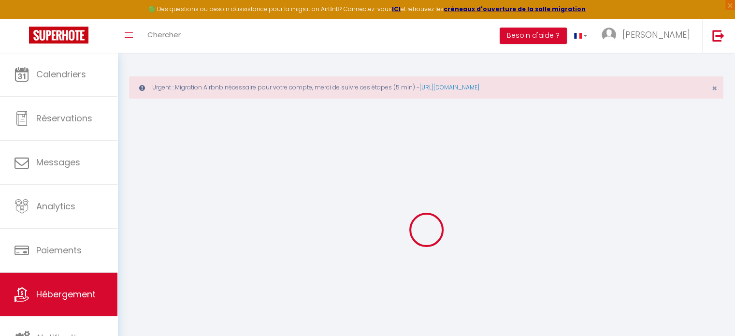
scroll to position [52, 0]
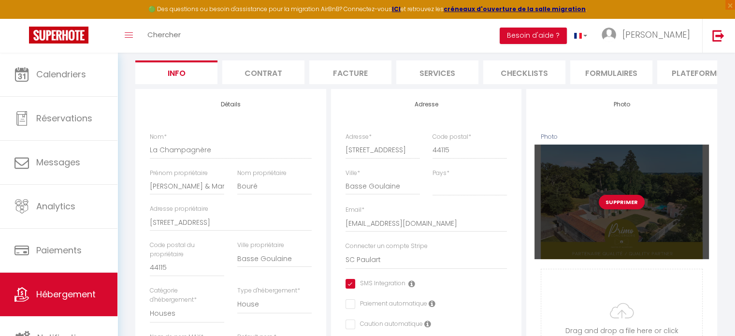
scroll to position [294, 0]
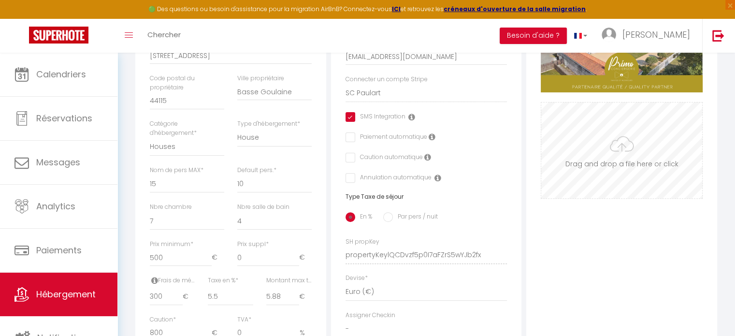
click at [611, 162] on input "Photo" at bounding box center [621, 150] width 161 height 96
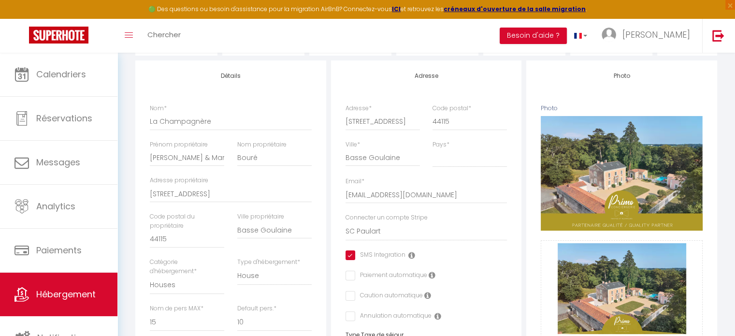
scroll to position [100, 0]
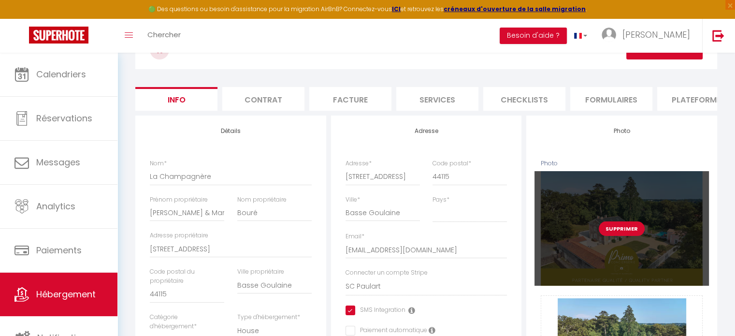
click at [628, 236] on button "Supprimer" at bounding box center [622, 228] width 46 height 14
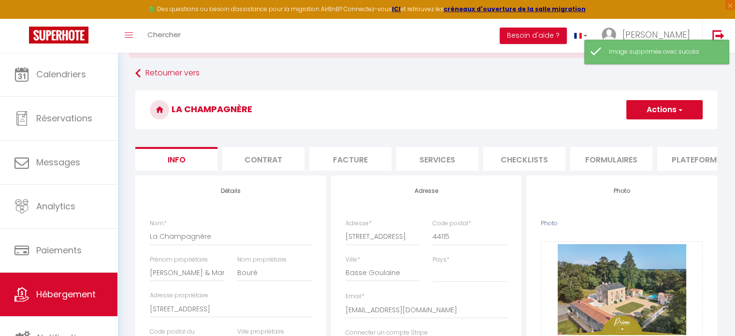
scroll to position [0, 0]
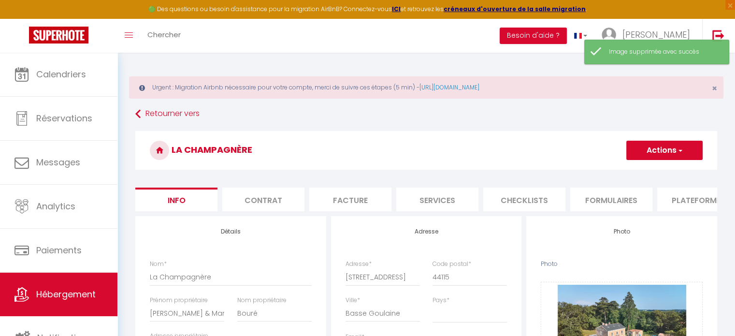
click at [680, 143] on button "Actions" at bounding box center [664, 150] width 76 height 19
click at [631, 173] on input "Enregistrer" at bounding box center [626, 172] width 36 height 10
